Goal: Task Accomplishment & Management: Complete application form

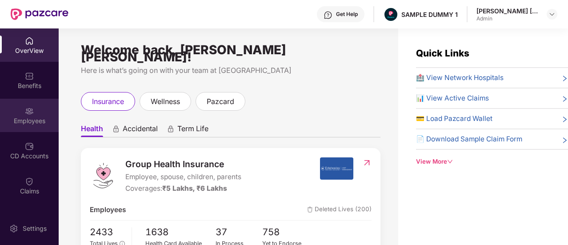
click at [12, 109] on div "Employees" at bounding box center [29, 115] width 59 height 33
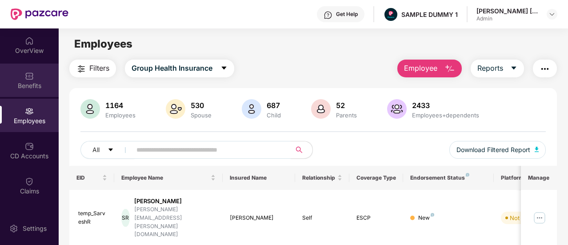
click at [20, 89] on div "Benefits" at bounding box center [29, 85] width 59 height 9
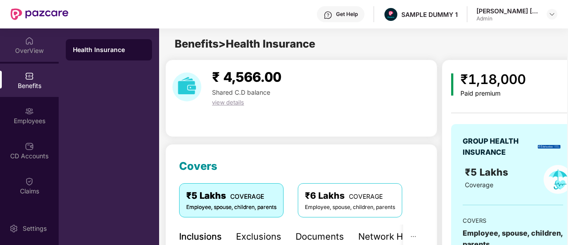
click at [34, 45] on div "OverView" at bounding box center [29, 44] width 59 height 33
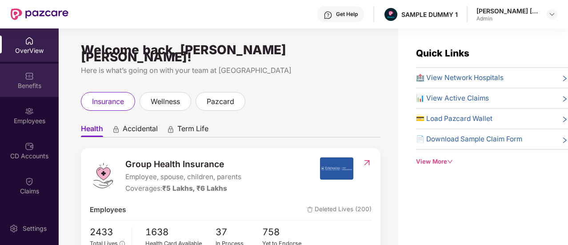
click at [48, 81] on div "Benefits" at bounding box center [29, 85] width 59 height 9
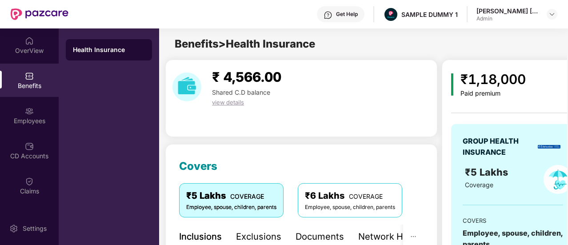
scroll to position [80, 0]
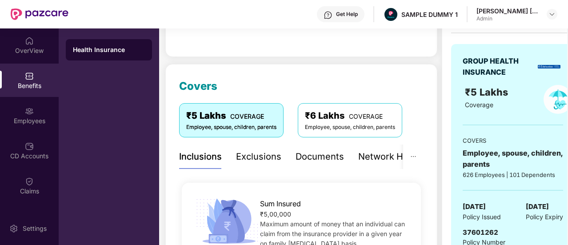
click at [274, 151] on div "Exclusions" at bounding box center [258, 157] width 45 height 14
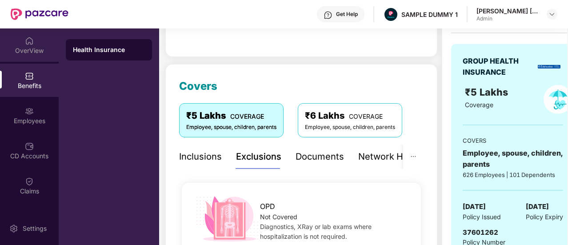
click at [0, 47] on div "OverView" at bounding box center [29, 50] width 59 height 9
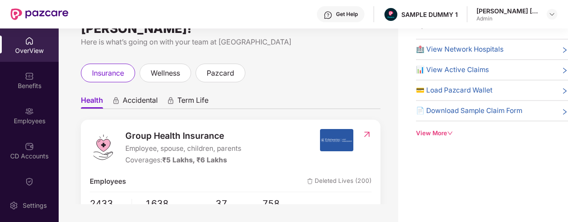
scroll to position [0, 0]
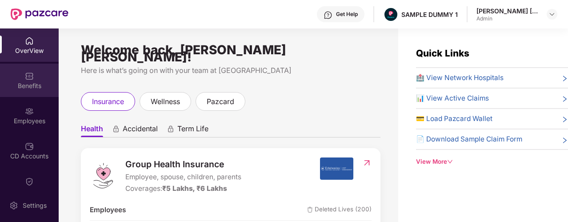
click at [42, 80] on div "Benefits" at bounding box center [29, 80] width 59 height 33
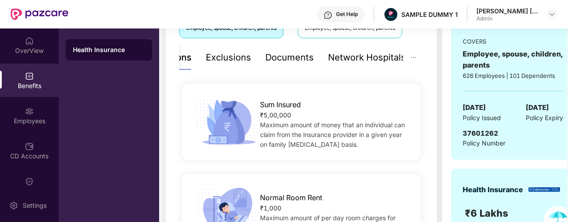
scroll to position [133, 0]
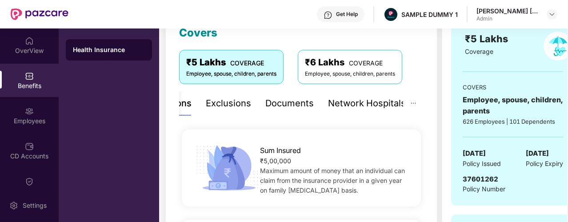
click at [341, 103] on div "Network Hospitals" at bounding box center [367, 103] width 78 height 14
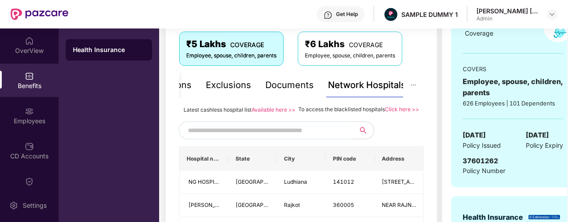
scroll to position [152, 0]
click at [210, 136] on input "text" at bounding box center [264, 129] width 152 height 13
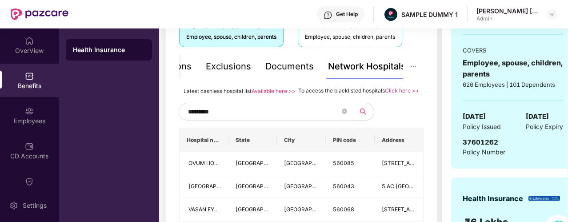
scroll to position [271, 0]
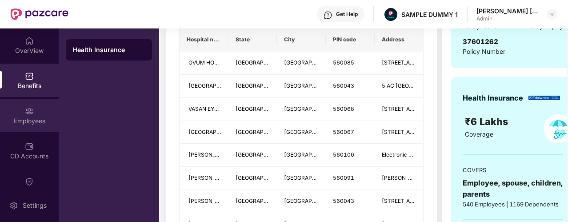
type input "*********"
click at [44, 112] on div "Employees" at bounding box center [29, 115] width 59 height 33
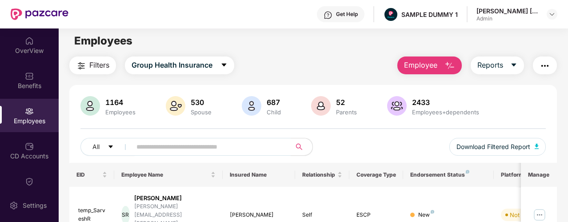
scroll to position [0, 0]
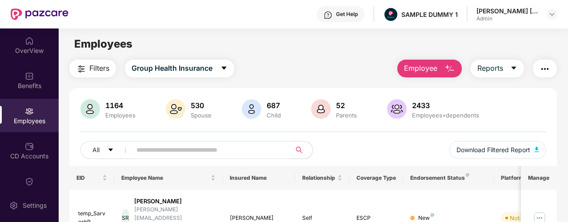
click at [409, 73] on span "Employee" at bounding box center [420, 68] width 33 height 11
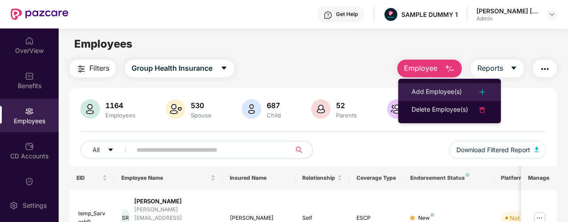
click at [409, 88] on li "Add Employee(s)" at bounding box center [449, 92] width 103 height 18
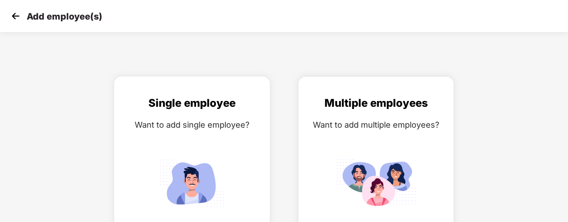
click at [212, 113] on div "Single employee Want to add single employee?" at bounding box center [192, 172] width 137 height 155
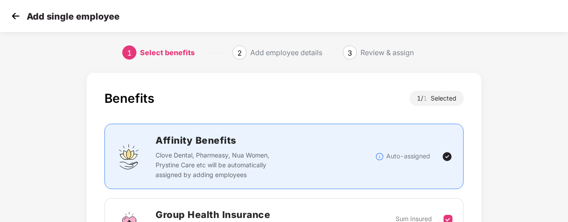
scroll to position [89, 0]
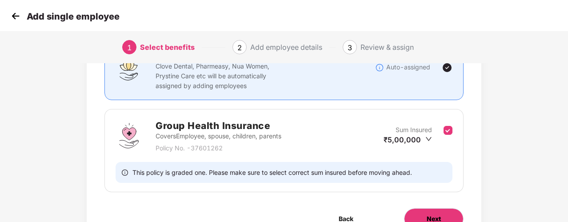
click at [422, 214] on button "Next" at bounding box center [434, 218] width 60 height 21
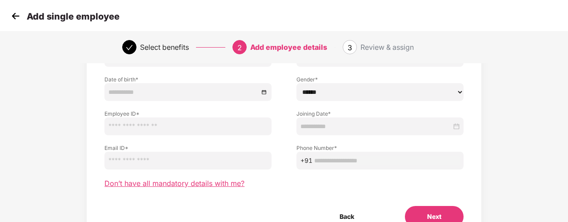
click at [130, 184] on span "Don’t have all mandatory details with me?" at bounding box center [174, 183] width 140 height 9
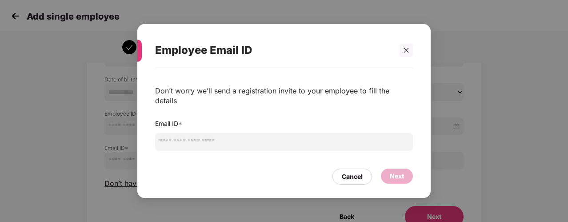
click at [177, 145] on input "email" at bounding box center [284, 142] width 258 height 18
click at [337, 166] on div "Cancel Next" at bounding box center [284, 174] width 258 height 20
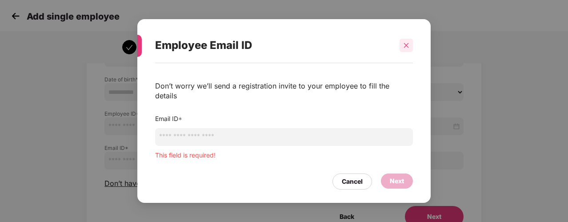
click at [408, 52] on div at bounding box center [406, 45] width 13 height 13
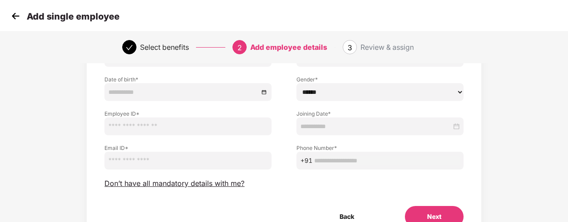
scroll to position [6, 0]
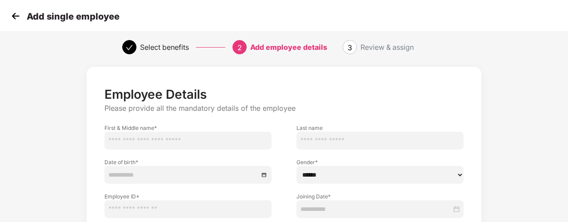
click at [20, 17] on img at bounding box center [15, 15] width 13 height 13
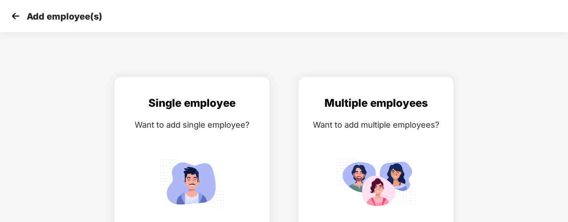
click at [12, 13] on img at bounding box center [15, 15] width 13 height 13
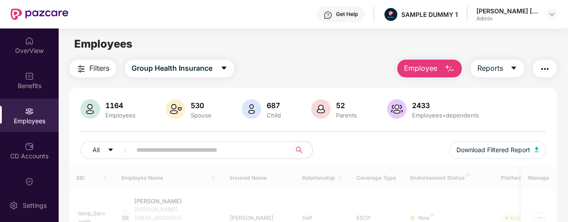
click at [541, 72] on img "button" at bounding box center [545, 69] width 11 height 11
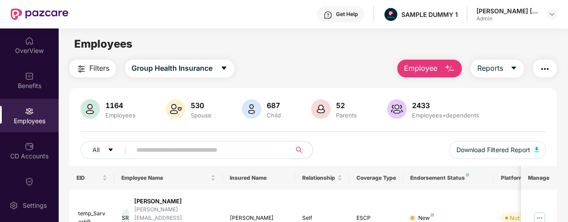
click at [346, 66] on div "Filters Group Health Insurance Employee Reports" at bounding box center [313, 69] width 488 height 18
